Goal: Task Accomplishment & Management: Manage account settings

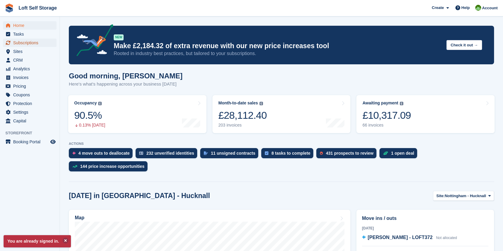
click at [36, 43] on span "Subscriptions" at bounding box center [31, 43] width 36 height 8
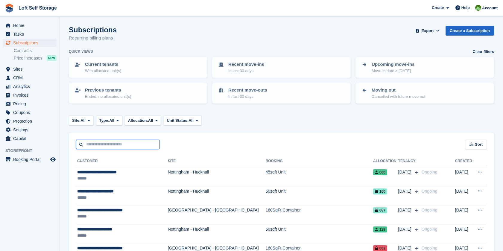
click at [100, 149] on input "text" at bounding box center [118, 145] width 84 height 10
type input "*"
click at [33, 26] on span "Home" at bounding box center [31, 25] width 36 height 8
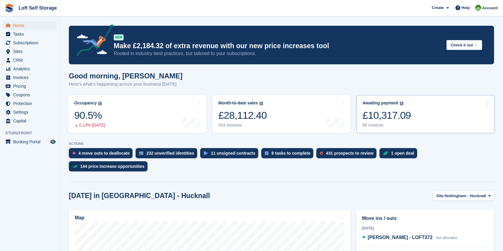
click at [413, 108] on link "Awaiting payment The total outstanding balance on all open invoices. £10,317.09…" at bounding box center [426, 114] width 138 height 38
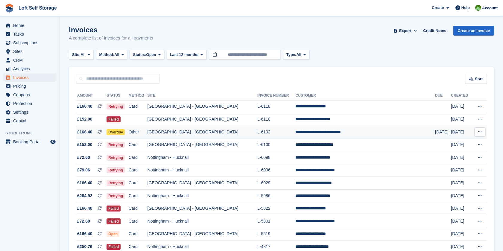
click at [232, 126] on td "[GEOGRAPHIC_DATA] - [GEOGRAPHIC_DATA]" at bounding box center [203, 132] width 110 height 13
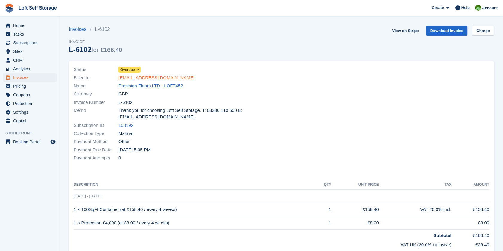
click at [147, 78] on link "precisionresinfloorsltd@hotmail.com" at bounding box center [157, 78] width 76 height 7
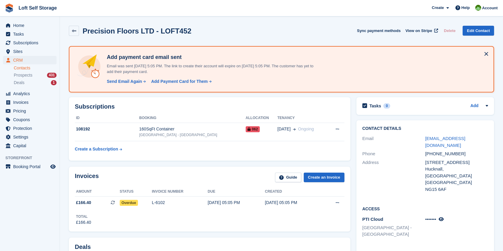
click at [157, 109] on h2 "Subscriptions" at bounding box center [210, 106] width 270 height 7
click at [446, 179] on div "United Kingdom" at bounding box center [457, 182] width 63 height 7
click at [450, 186] on div "NG15 6AF" at bounding box center [457, 189] width 63 height 7
click at [463, 188] on div "Contact Details Email precisionresinfloorsltd@hotmail.com Phone +447767081502 A…" at bounding box center [426, 160] width 138 height 80
click at [237, 33] on div "Precision Floors LTD - LOFT452 Sync payment methods View on Stripe Delete Edit …" at bounding box center [282, 31] width 426 height 10
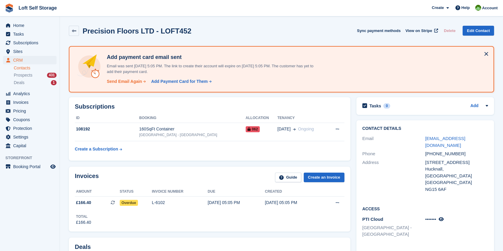
click at [128, 82] on div "Send Email Again" at bounding box center [124, 81] width 35 height 6
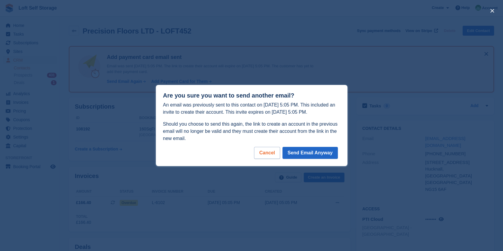
click at [275, 149] on div "Cancel" at bounding box center [267, 153] width 26 height 12
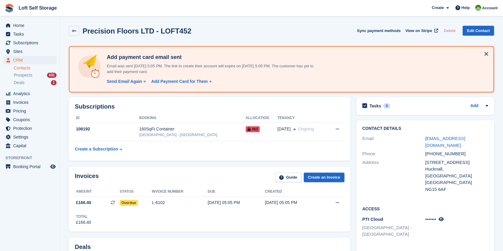
click at [221, 40] on div "Precision Floors LTD - LOFT452 Sync payment methods View on Stripe Delete Edit …" at bounding box center [282, 32] width 432 height 19
click at [171, 129] on div "160SqFt Container" at bounding box center [192, 129] width 107 height 6
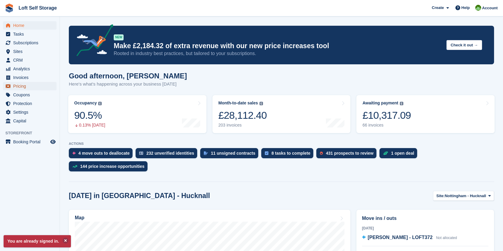
click at [24, 86] on span "Pricing" at bounding box center [31, 86] width 36 height 8
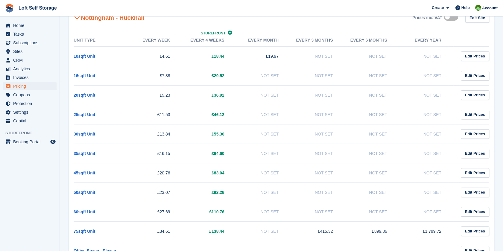
scroll to position [66, 0]
click at [86, 228] on link "75sqft Unit" at bounding box center [85, 230] width 22 height 5
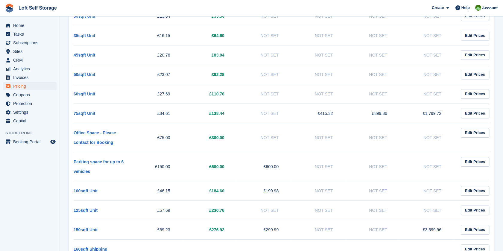
scroll to position [199, 0]
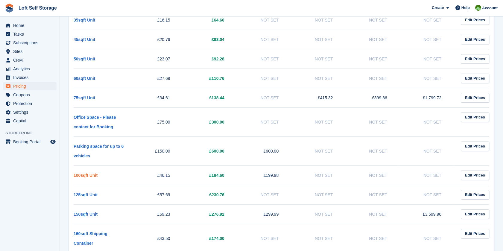
click at [90, 175] on link "100sqft Unit" at bounding box center [86, 175] width 24 height 5
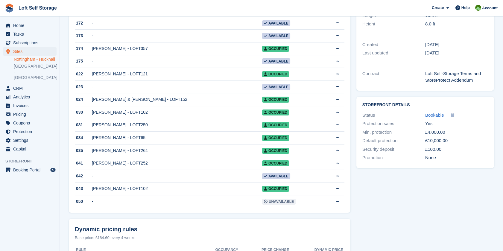
scroll to position [106, 0]
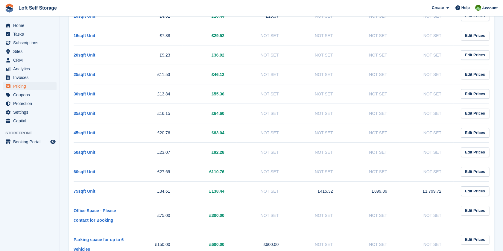
scroll to position [199, 0]
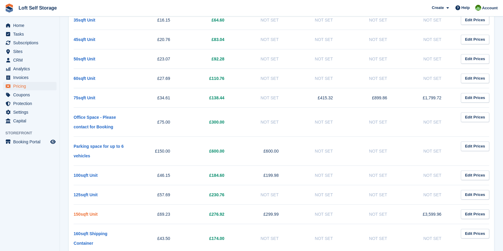
click at [86, 214] on link "150sqft Unit" at bounding box center [86, 214] width 24 height 5
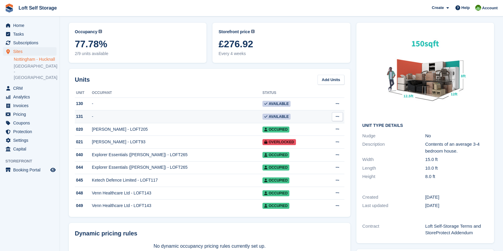
scroll to position [33, 0]
